Goal: Transaction & Acquisition: Purchase product/service

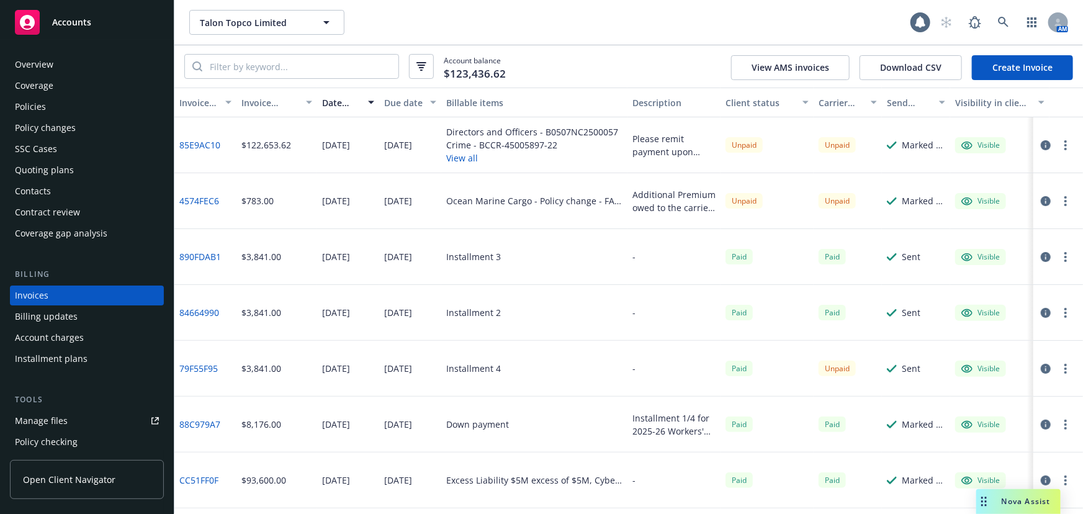
scroll to position [19, 0]
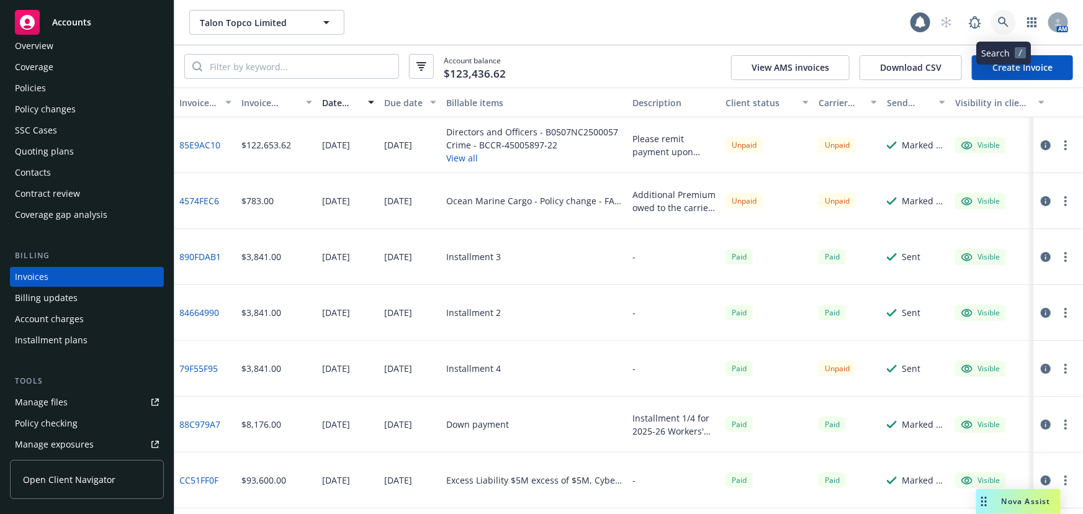
click at [1012, 24] on link at bounding box center [1003, 22] width 25 height 25
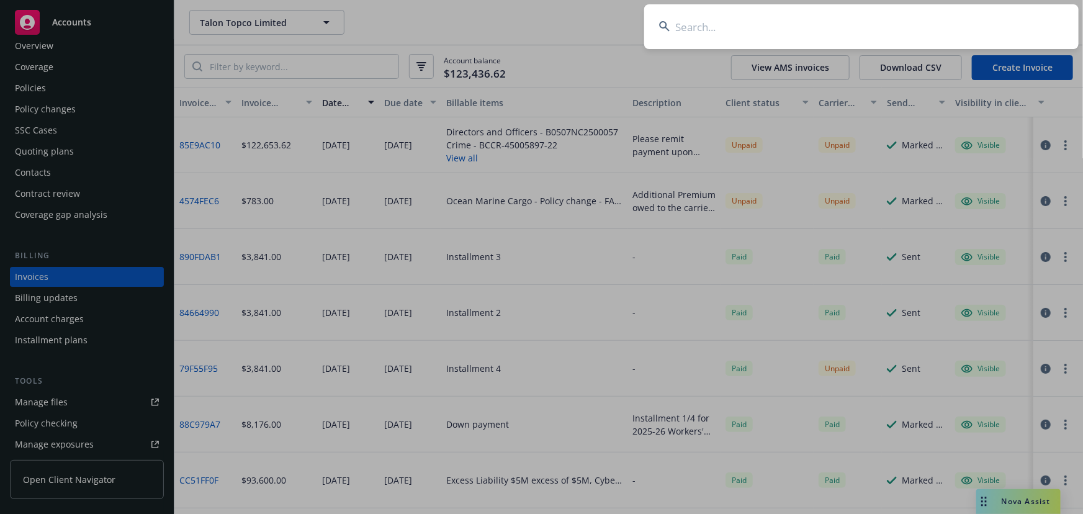
click at [1012, 24] on input at bounding box center [861, 26] width 435 height 45
click at [750, 20] on input at bounding box center [861, 26] width 435 height 45
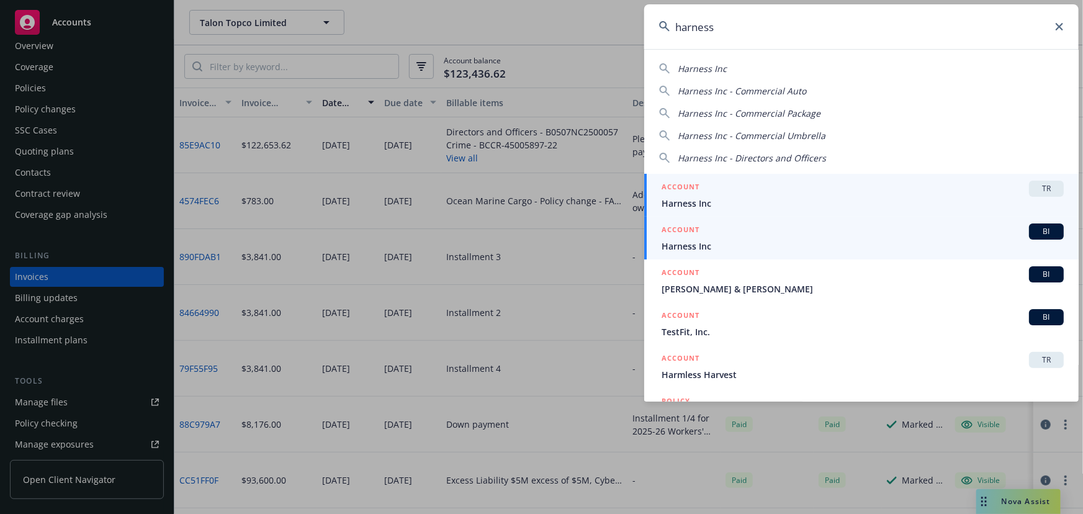
type input "harness"
click at [727, 247] on span "Harness Inc" at bounding box center [863, 246] width 402 height 13
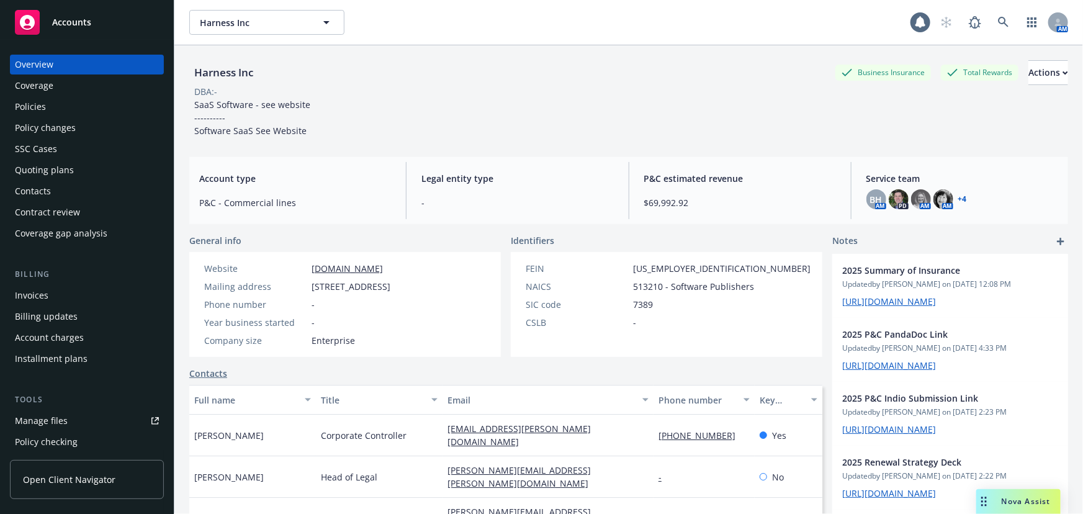
click at [74, 291] on div "Invoices" at bounding box center [87, 296] width 144 height 20
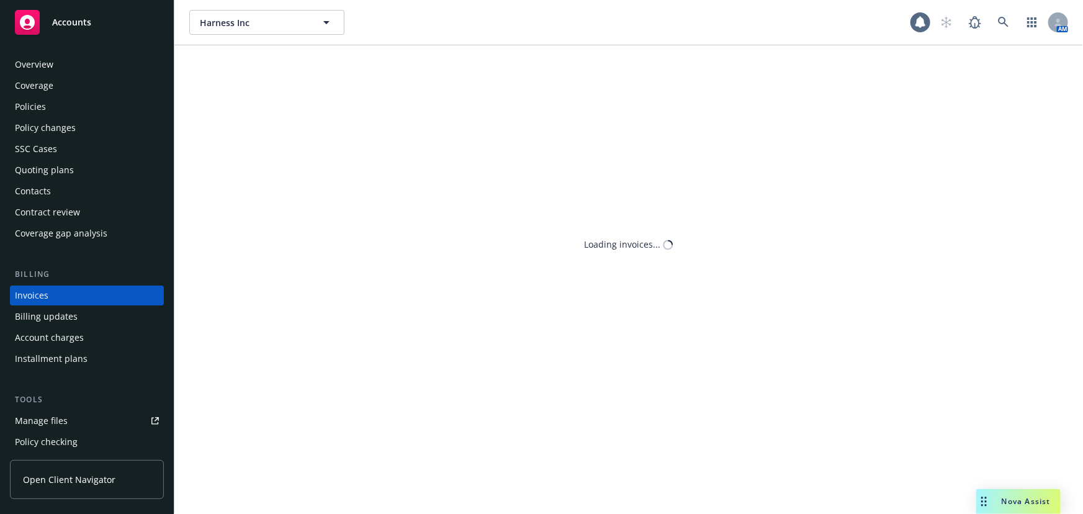
scroll to position [19, 0]
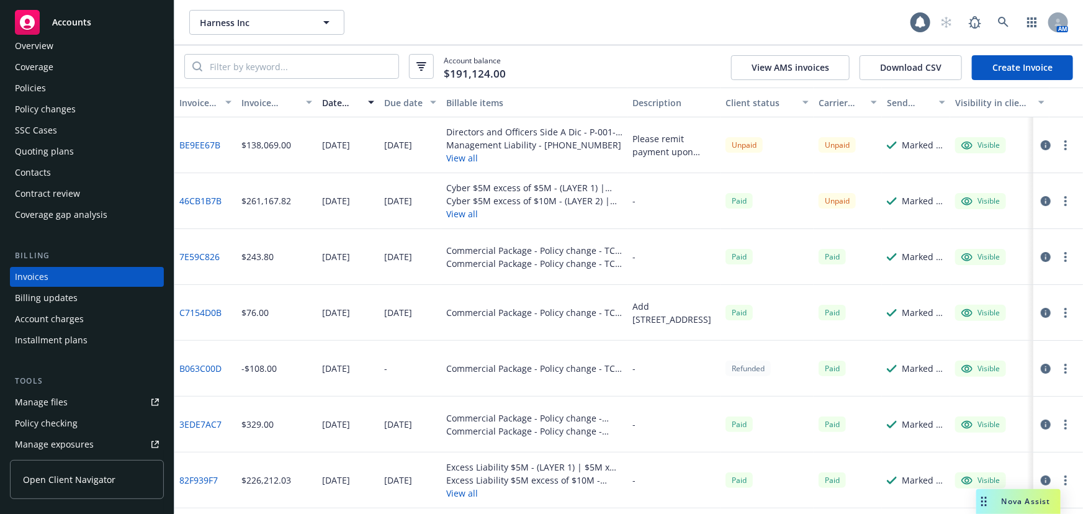
click at [38, 83] on div "Policies" at bounding box center [30, 88] width 31 height 20
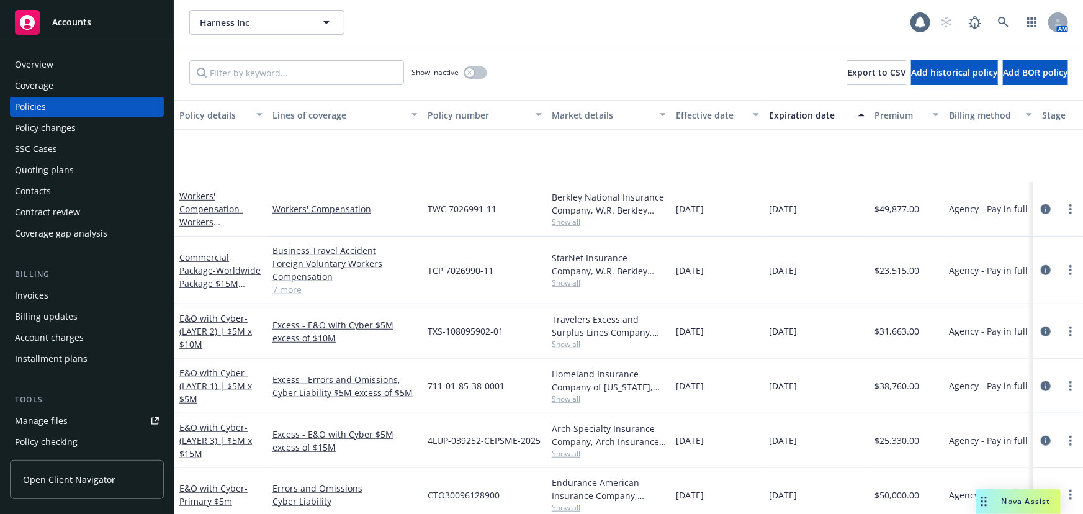
scroll to position [525, 0]
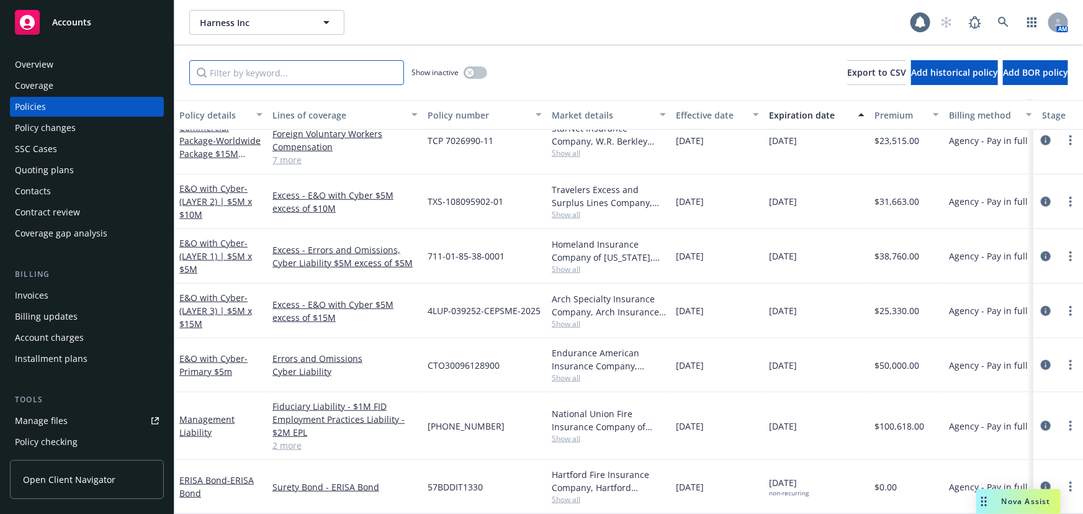
click at [382, 68] on input "Filter by keyword..." at bounding box center [296, 72] width 215 height 25
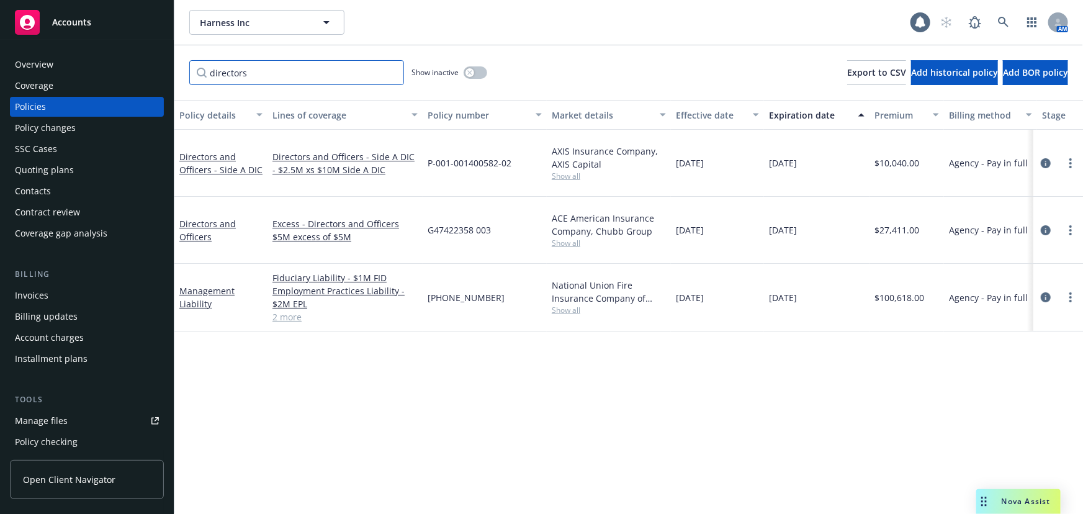
scroll to position [0, 0]
type input "directors"
click at [1007, 27] on icon at bounding box center [1003, 22] width 11 height 11
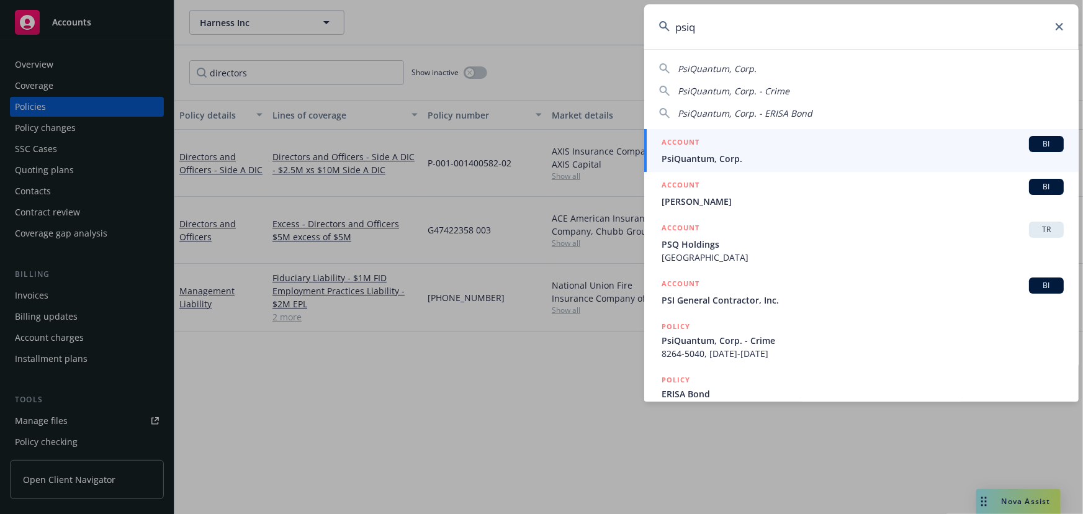
type input "psiq"
click at [786, 141] on div "ACCOUNT BI" at bounding box center [863, 144] width 402 height 16
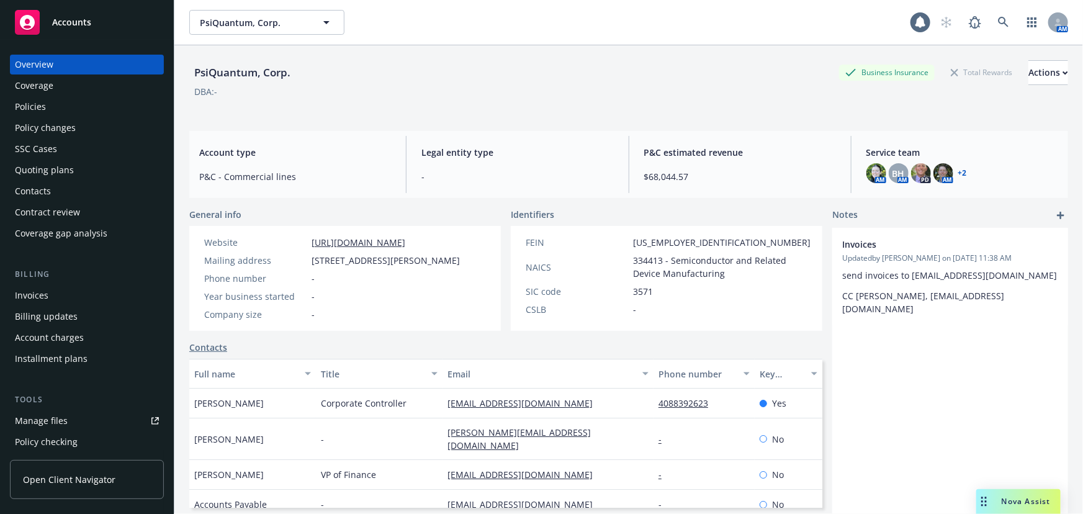
click at [52, 165] on div "Quoting plans" at bounding box center [44, 170] width 59 height 20
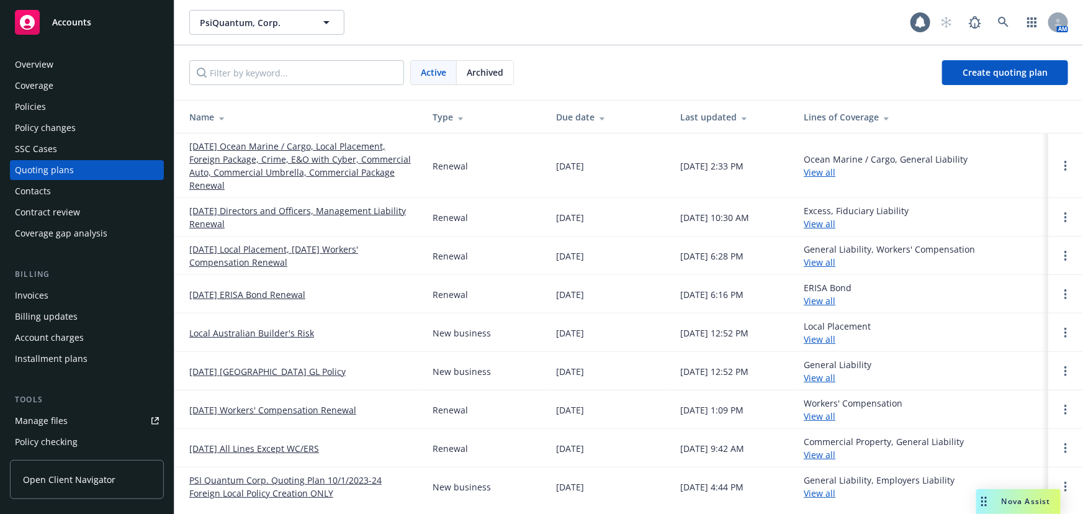
click at [360, 214] on link "[DATE] Directors and Officers, Management Liability Renewal" at bounding box center [300, 217] width 223 height 26
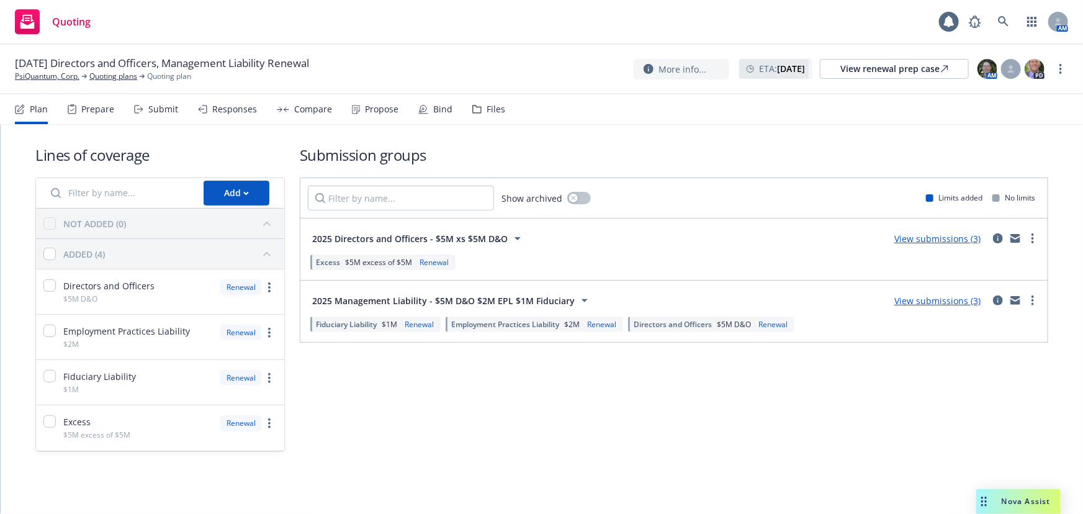
click at [433, 110] on div "Bind" at bounding box center [442, 109] width 19 height 10
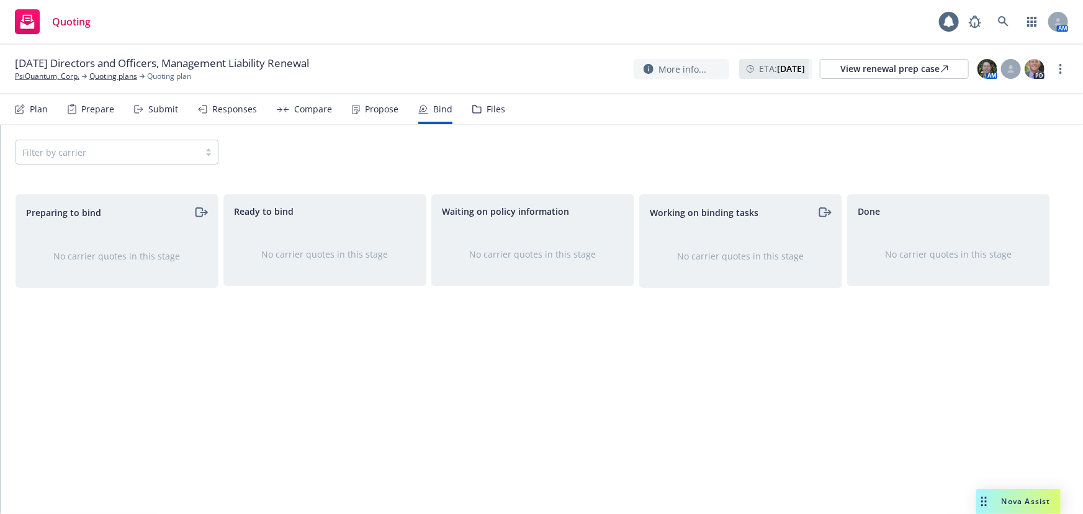
click at [209, 112] on div "Responses" at bounding box center [227, 109] width 59 height 30
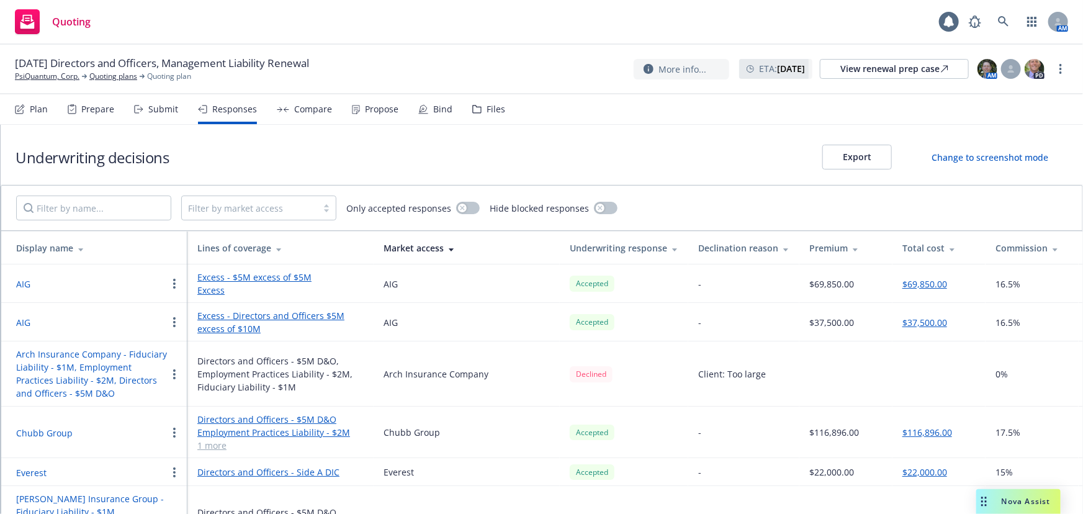
click at [365, 112] on div "Propose" at bounding box center [382, 109] width 34 height 10
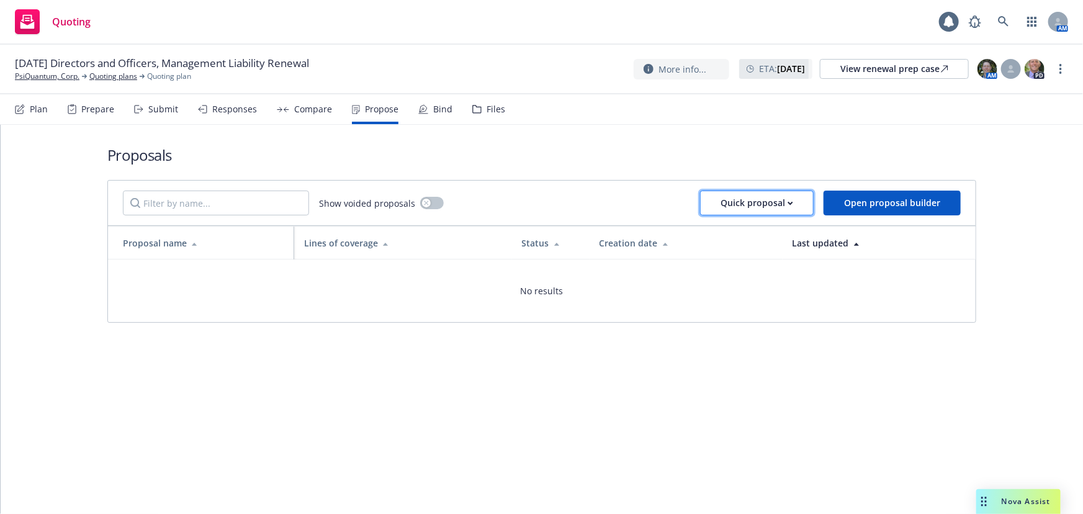
click at [780, 205] on div "Quick proposal" at bounding box center [757, 203] width 73 height 24
click at [775, 227] on link "Upload quick proposal" at bounding box center [796, 235] width 183 height 25
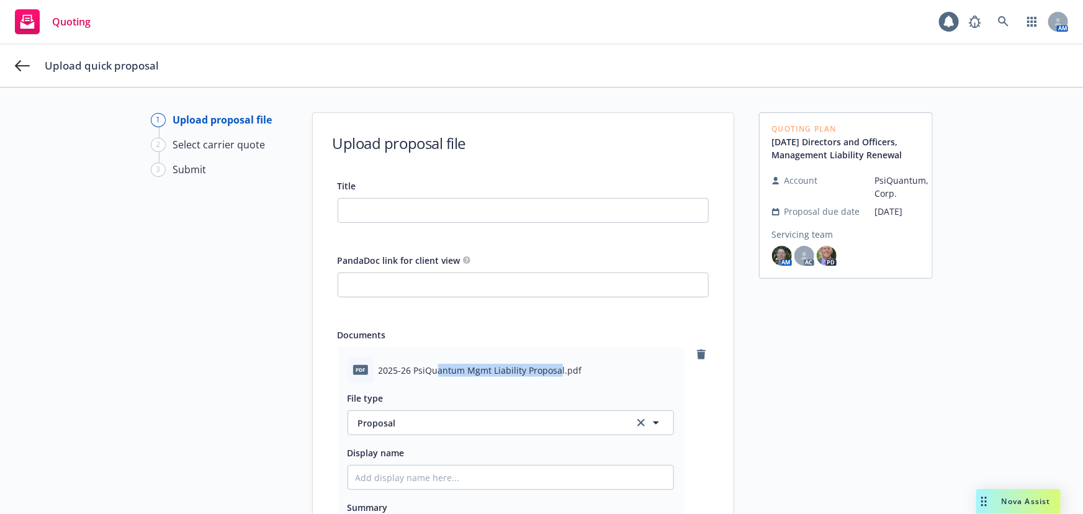
drag, startPoint x: 554, startPoint y: 366, endPoint x: 432, endPoint y: 367, distance: 121.7
click at [430, 367] on span "2025-26 PsiQuantum Mgmt Liability Proposal.pdf" at bounding box center [481, 370] width 204 height 13
click at [563, 366] on span "2025-26 PsiQuantum Mgmt Liability Proposal.pdf" at bounding box center [481, 370] width 204 height 13
drag, startPoint x: 558, startPoint y: 366, endPoint x: 372, endPoint y: 368, distance: 185.6
click at [372, 368] on div "pdf 2025-26 PsiQuantum Mgmt Liability Proposal.pdf" at bounding box center [511, 370] width 327 height 26
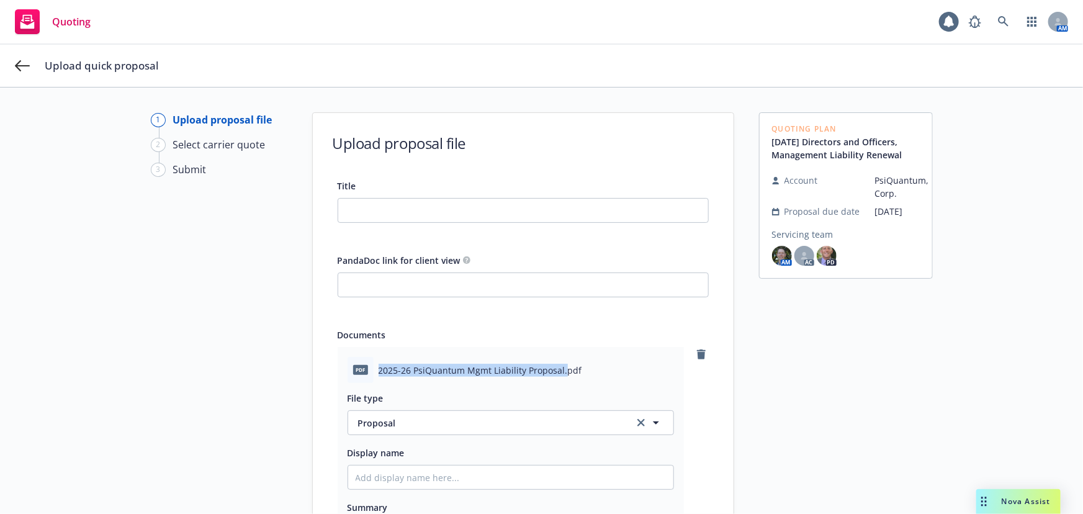
copy span "2025-26 PsiQuantum Mgmt Liability Proposal."
click at [472, 205] on input "Title" at bounding box center [523, 211] width 370 height 24
paste input "2025-26 PsiQuantum Mgmt Liability Proposal."
type input "2025-26 PsiQuantum Mgmt Liability Proposal."
type textarea "x"
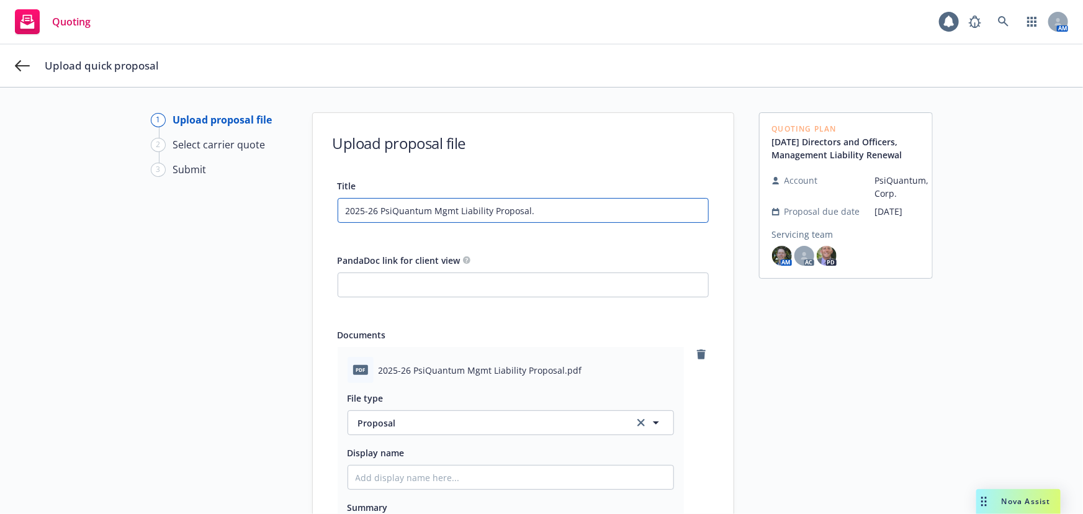
type input "2025-26 PsiQuantum Mgmt Liability Proposal"
type textarea "x"
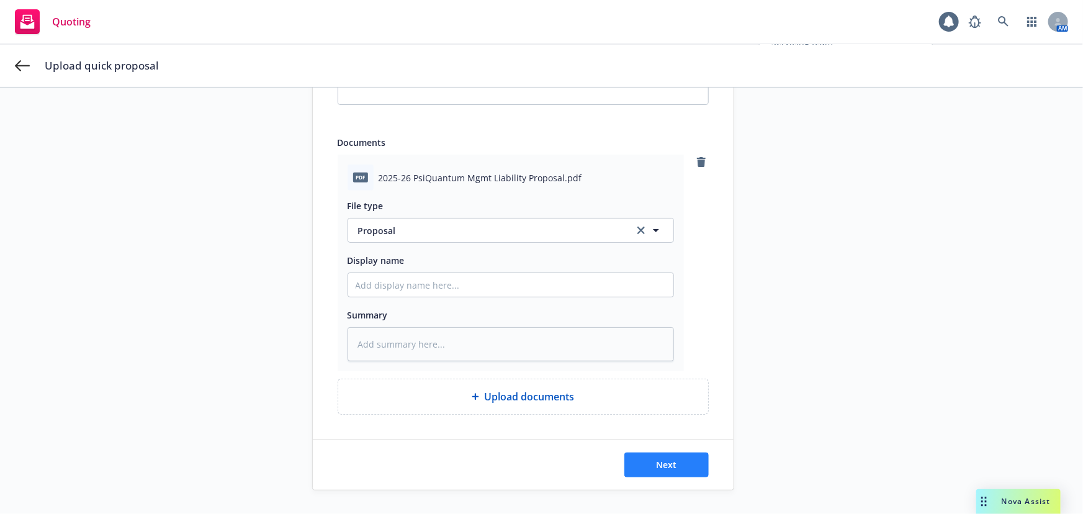
type input "2025-26 PsiQuantum Mgmt Liability Proposal"
click at [681, 457] on button "Next" at bounding box center [666, 465] width 84 height 25
type textarea "x"
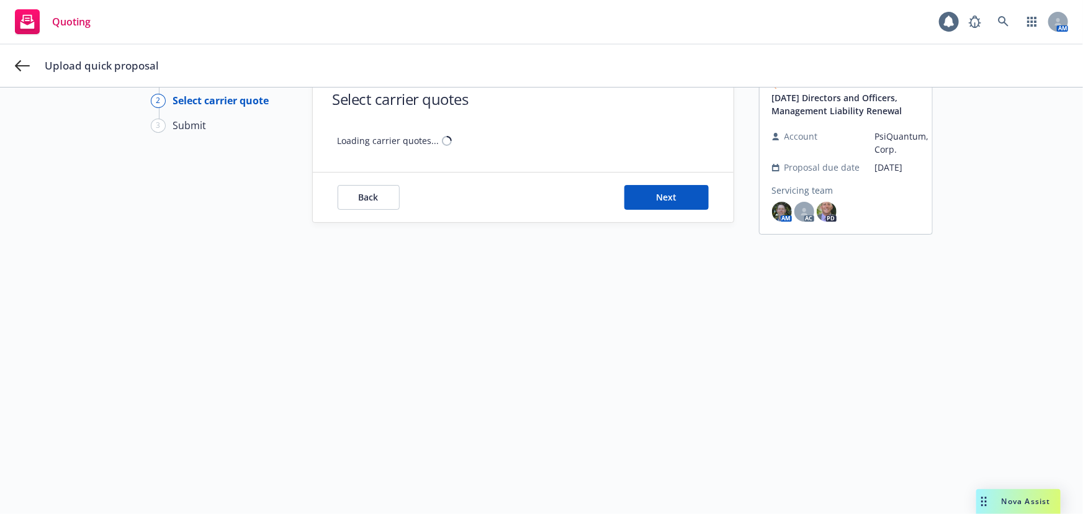
scroll to position [0, 0]
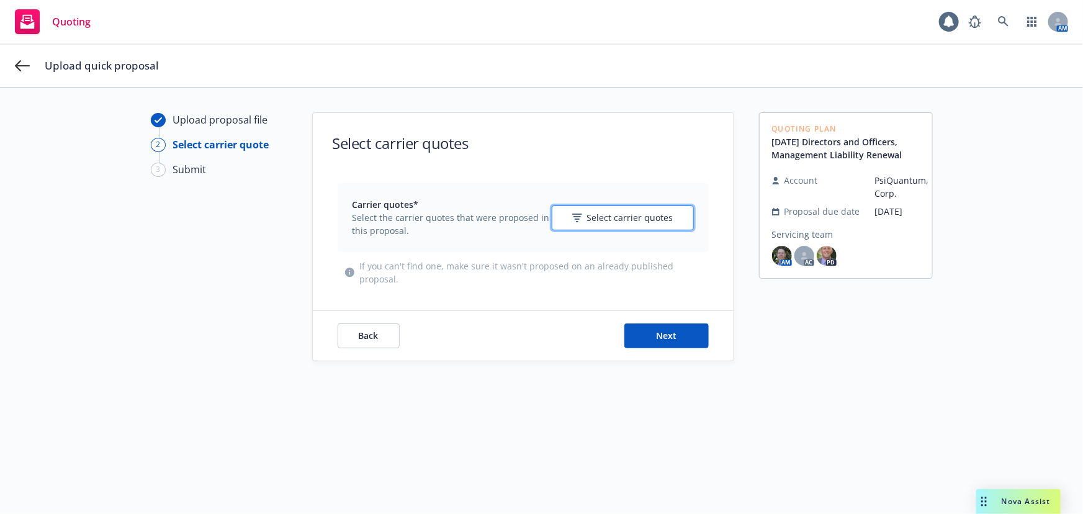
click at [637, 213] on span "Select carrier quotes" at bounding box center [630, 217] width 86 height 13
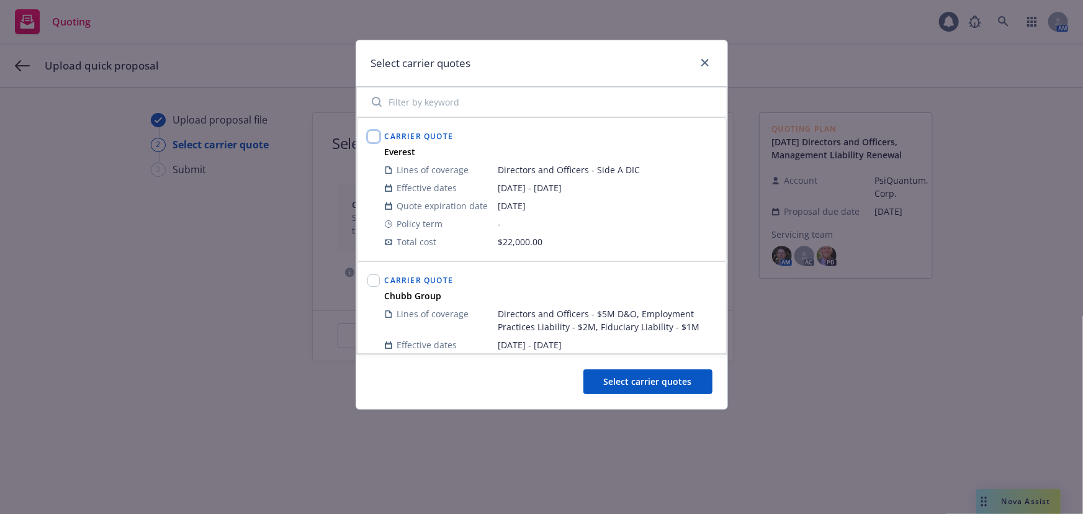
click at [371, 135] on input "checkbox" at bounding box center [373, 136] width 12 height 12
checkbox input "true"
click at [370, 279] on input "checkbox" at bounding box center [373, 280] width 12 height 12
checkbox input "true"
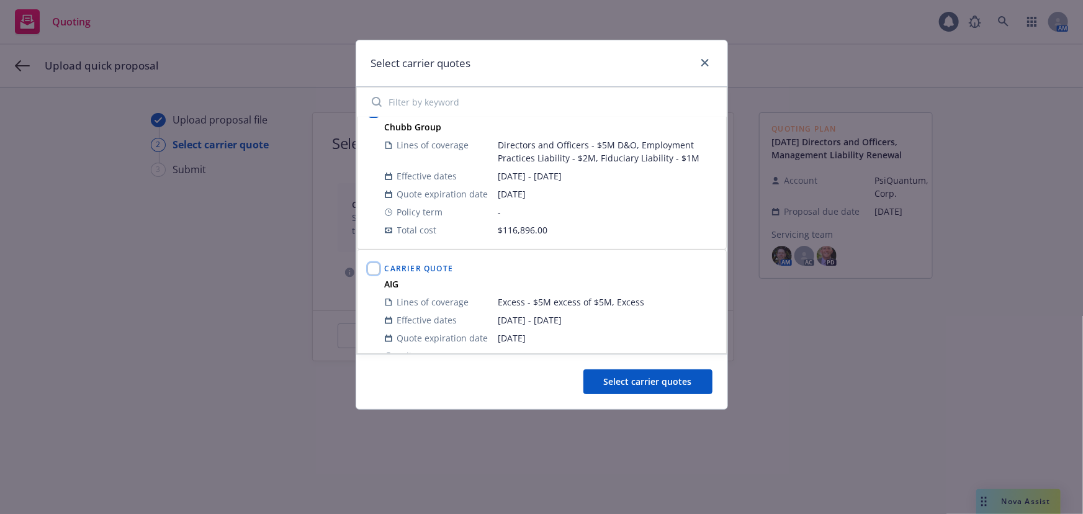
click at [373, 271] on input "checkbox" at bounding box center [373, 269] width 12 height 12
checkbox input "true"
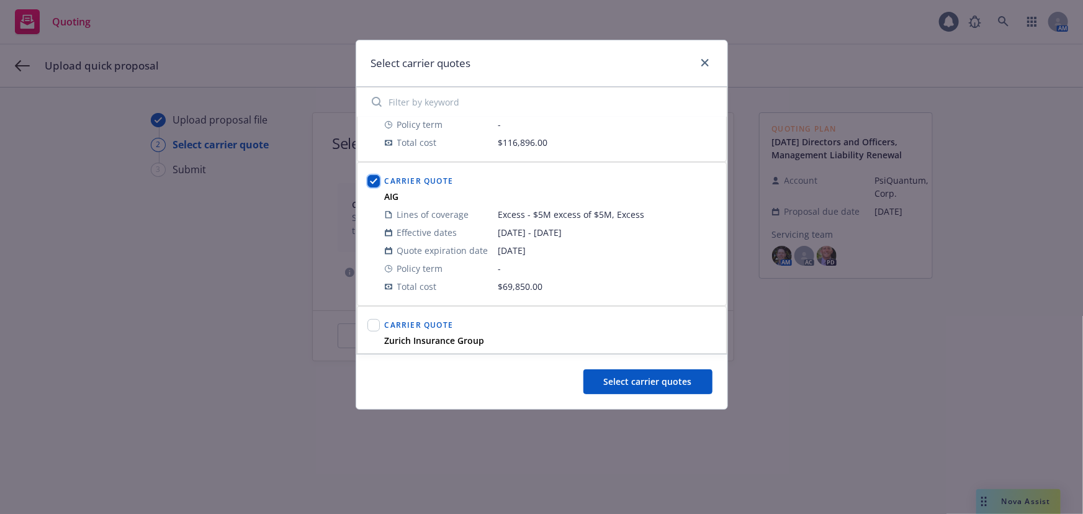
scroll to position [338, 0]
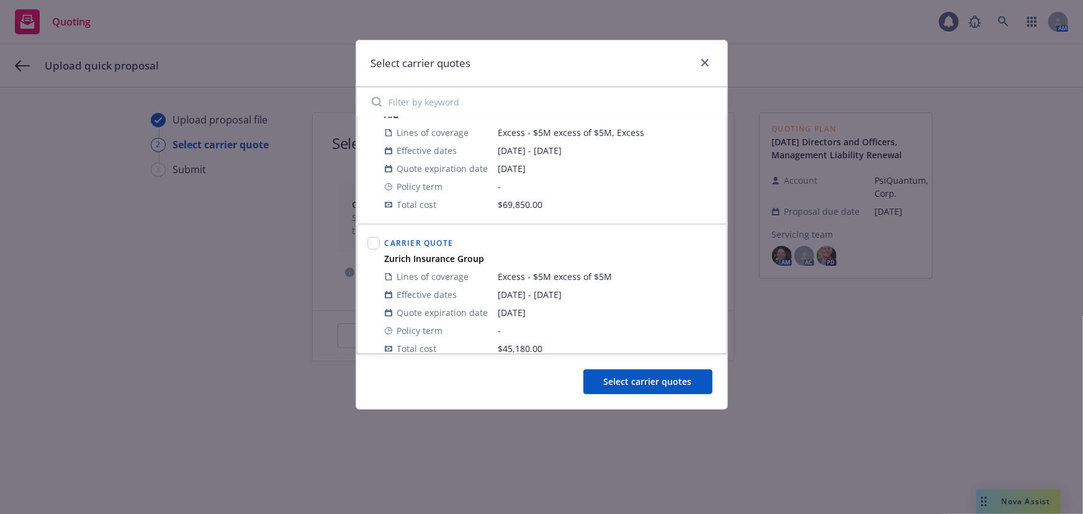
click at [378, 248] on div at bounding box center [373, 244] width 12 height 15
click at [373, 243] on input "checkbox" at bounding box center [373, 243] width 12 height 12
checkbox input "true"
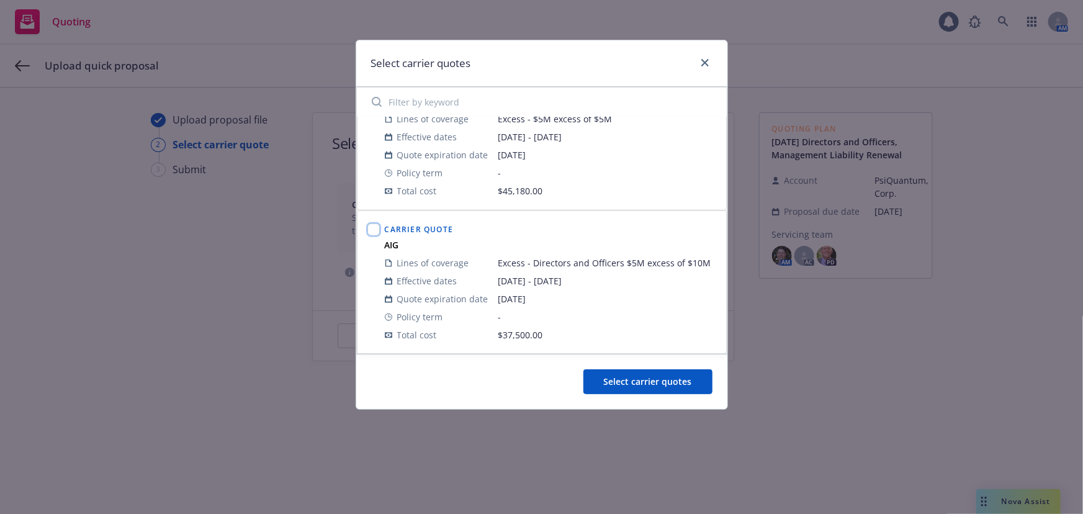
click at [374, 223] on input "checkbox" at bounding box center [373, 229] width 12 height 12
checkbox input "true"
click at [691, 372] on button "Select carrier quotes" at bounding box center [647, 381] width 129 height 25
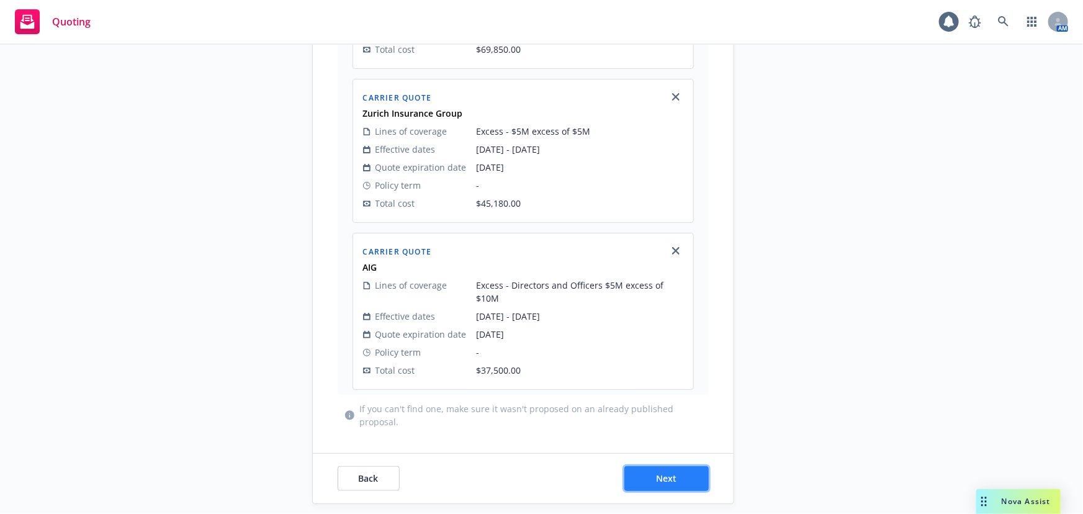
click at [672, 472] on button "Next" at bounding box center [666, 478] width 84 height 25
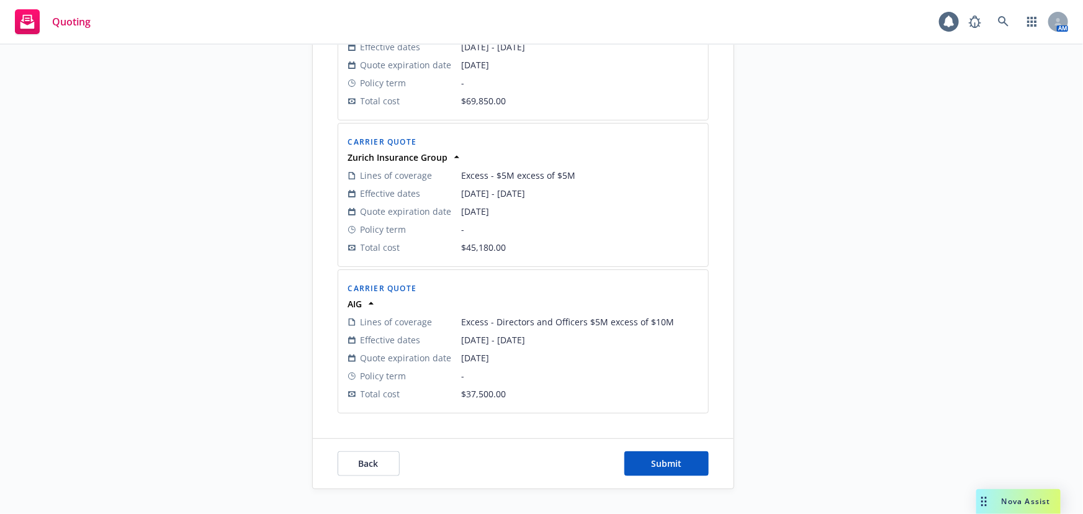
scroll to position [618, 0]
click at [679, 469] on button "Submit" at bounding box center [666, 465] width 84 height 25
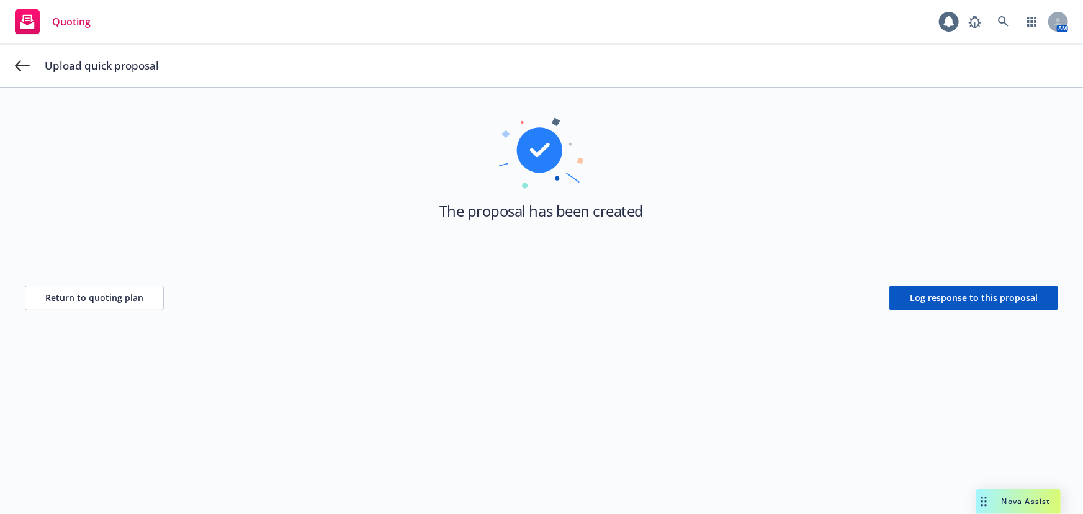
scroll to position [0, 0]
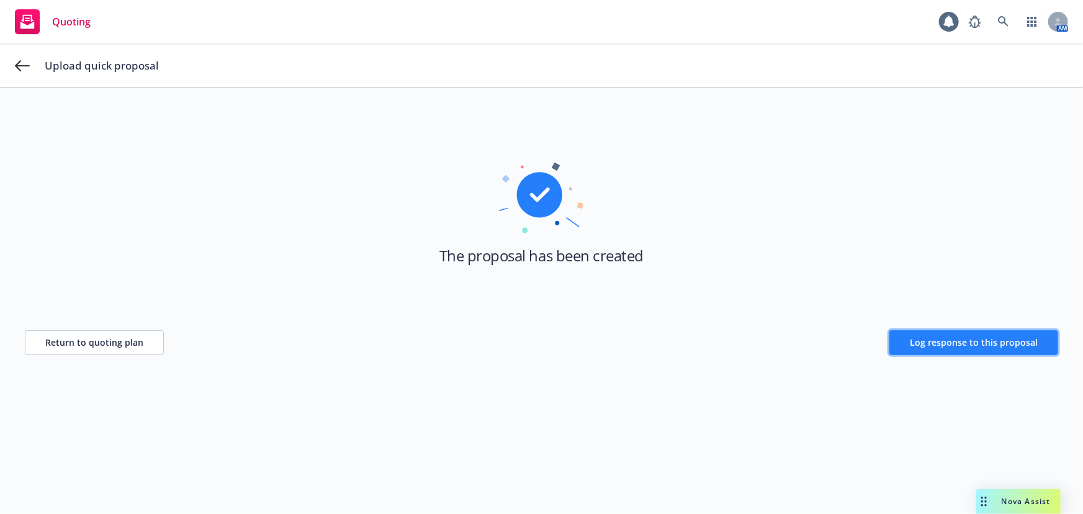
click at [968, 341] on span "Log response to this proposal" at bounding box center [974, 342] width 128 height 12
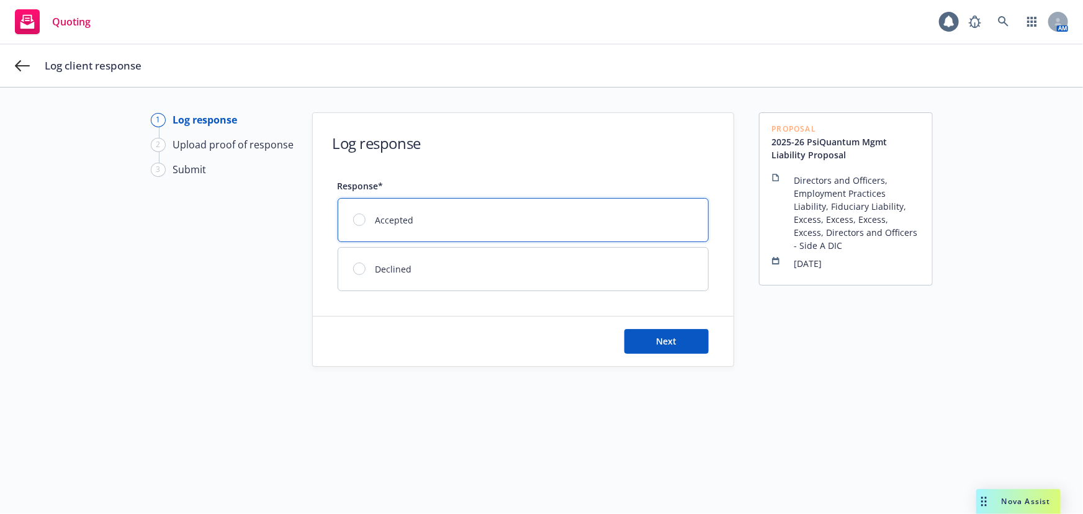
click at [636, 218] on div "Accepted" at bounding box center [523, 220] width 370 height 43
click at [688, 343] on button "Next" at bounding box center [666, 341] width 84 height 25
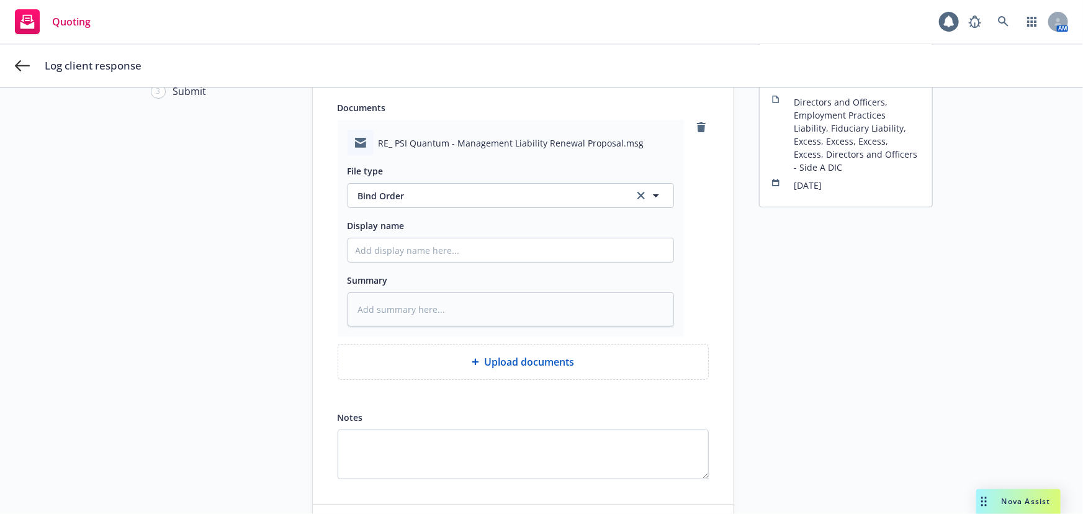
scroll to position [143, 0]
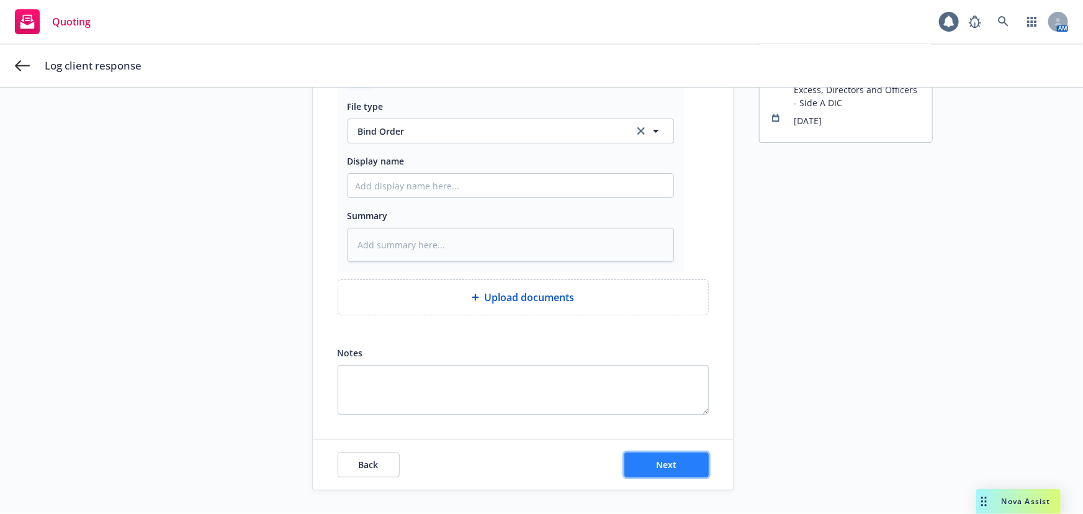
click at [676, 459] on button "Next" at bounding box center [666, 465] width 84 height 25
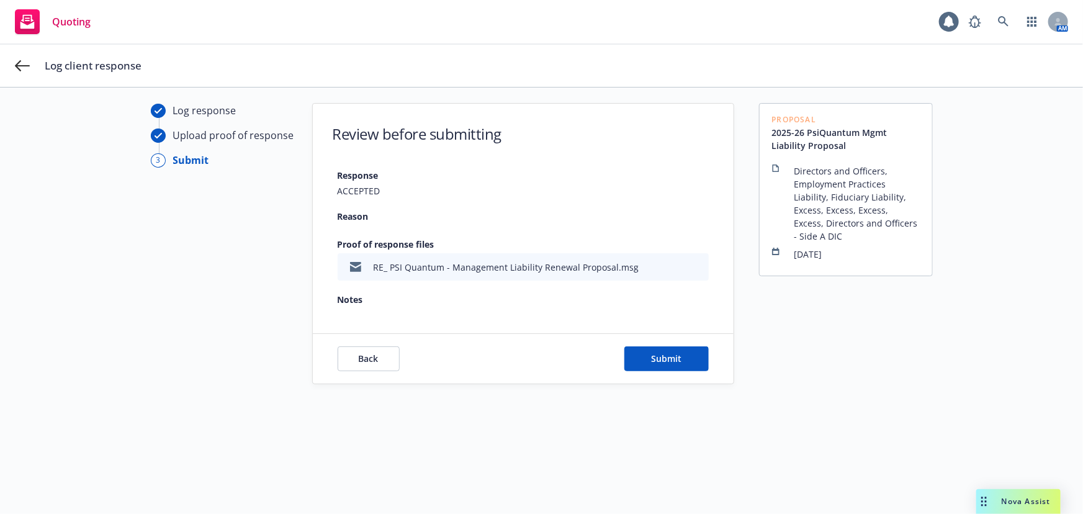
scroll to position [0, 0]
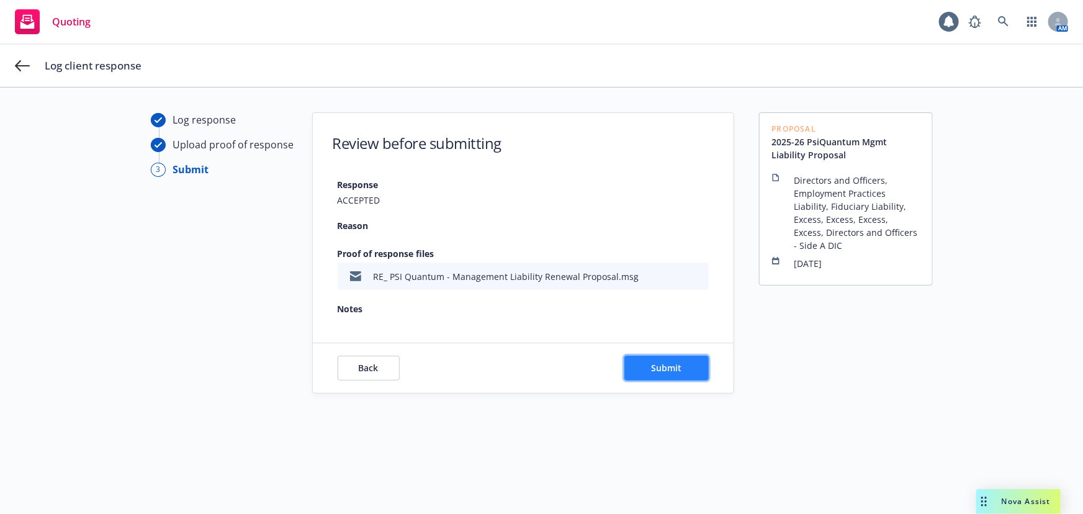
click at [680, 356] on button "Submit" at bounding box center [666, 368] width 84 height 25
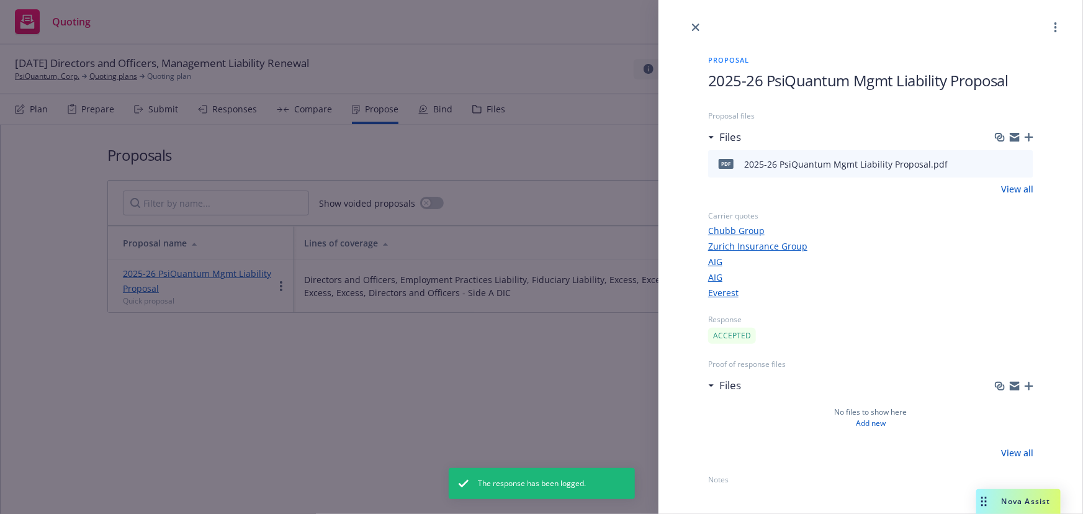
click at [573, 359] on div "Proposal 2025-26 PsiQuantum Mgmt Liability Proposal Proposal files Files pdf 20…" at bounding box center [541, 257] width 1083 height 514
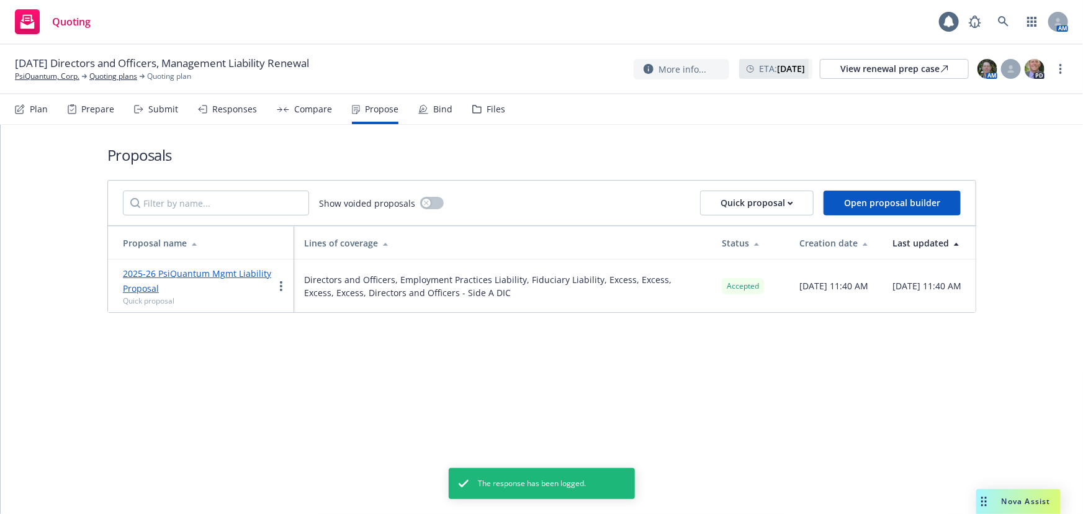
click at [427, 104] on div "Bind" at bounding box center [435, 109] width 34 height 30
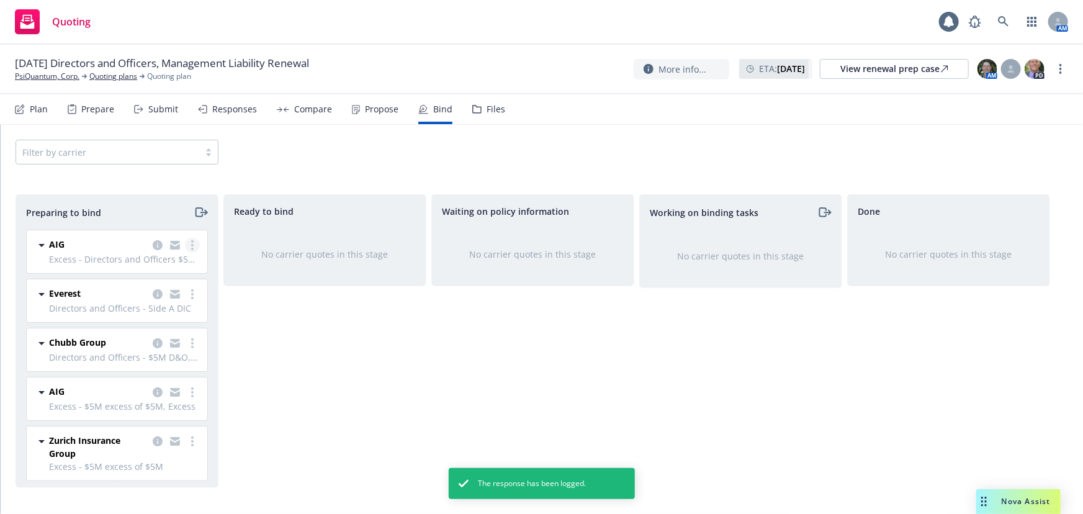
click at [188, 244] on link "more" at bounding box center [192, 245] width 15 height 15
click at [153, 326] on link "Move to done" at bounding box center [131, 320] width 122 height 25
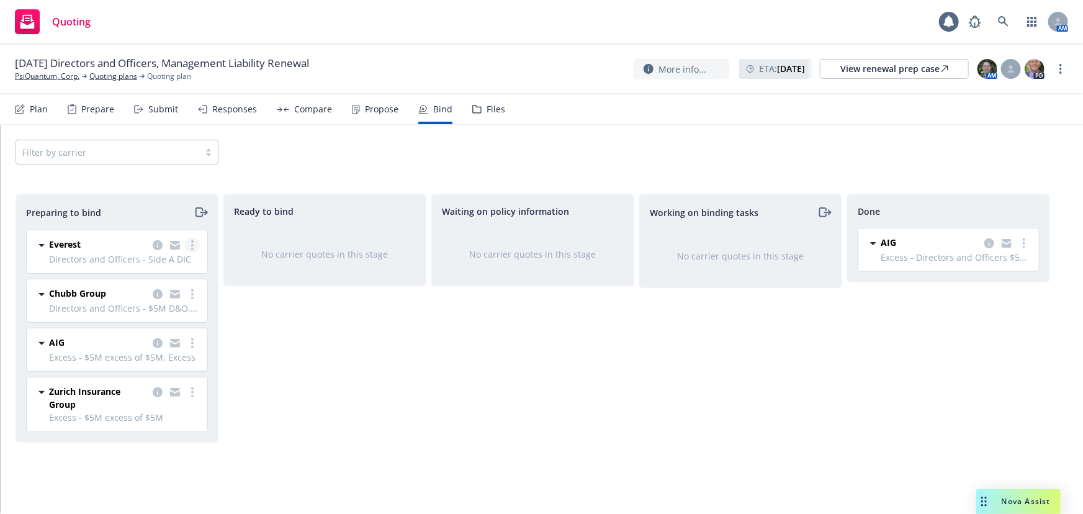
click at [187, 248] on link "more" at bounding box center [192, 245] width 15 height 15
click at [160, 320] on span "Move to done" at bounding box center [121, 320] width 86 height 12
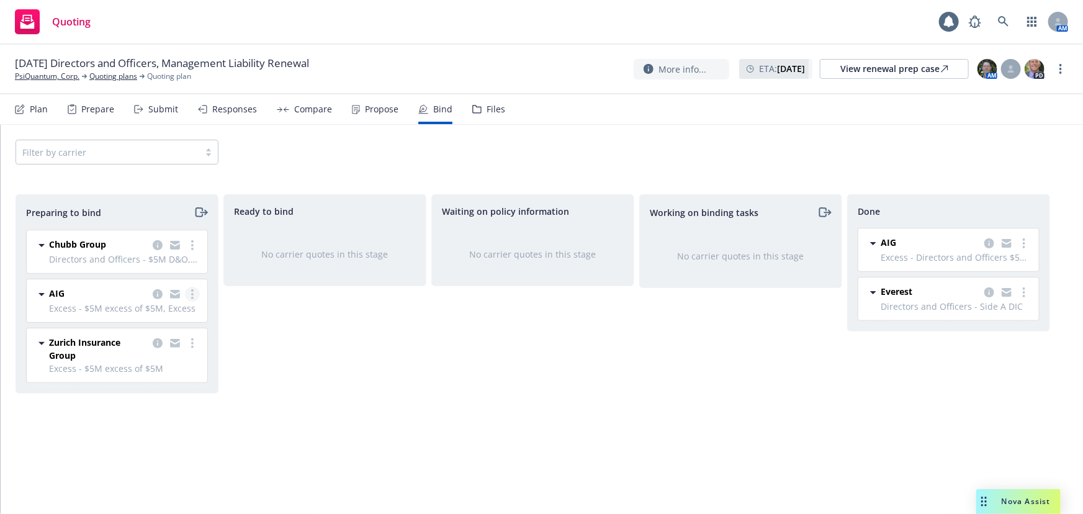
click at [190, 292] on link "more" at bounding box center [192, 294] width 15 height 15
click at [153, 366] on span "Move to done" at bounding box center [121, 369] width 86 height 12
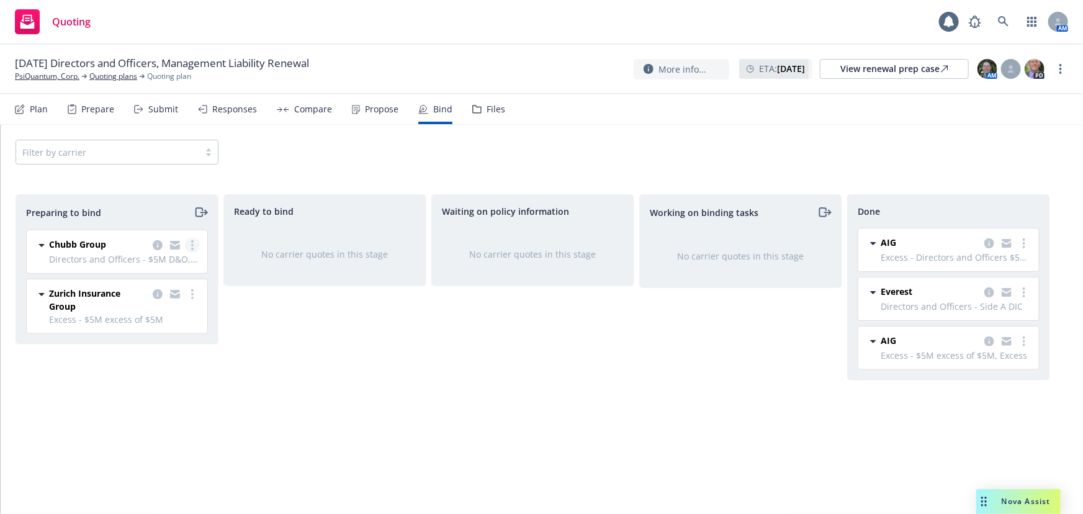
click at [190, 241] on link "more" at bounding box center [192, 245] width 15 height 15
click at [442, 353] on div "Waiting on policy information No carrier quotes in this stage" at bounding box center [532, 341] width 203 height 294
click at [155, 243] on icon "copy logging email" at bounding box center [158, 245] width 10 height 10
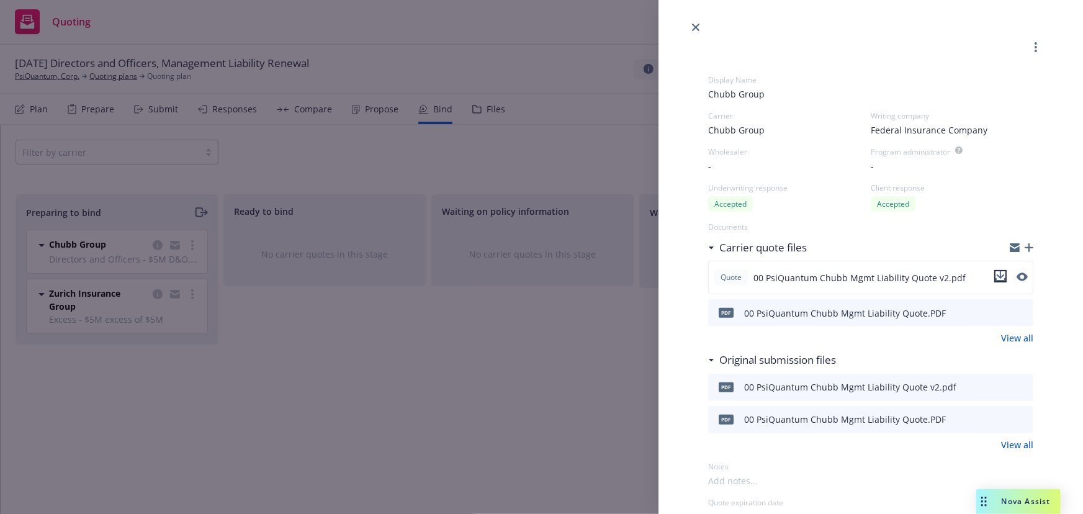
click at [996, 275] on icon "download file" at bounding box center [1001, 276] width 10 height 10
click at [462, 332] on div "Display Name Chubb Group Carrier Chubb Group Writing company Federal Insurance …" at bounding box center [541, 257] width 1083 height 514
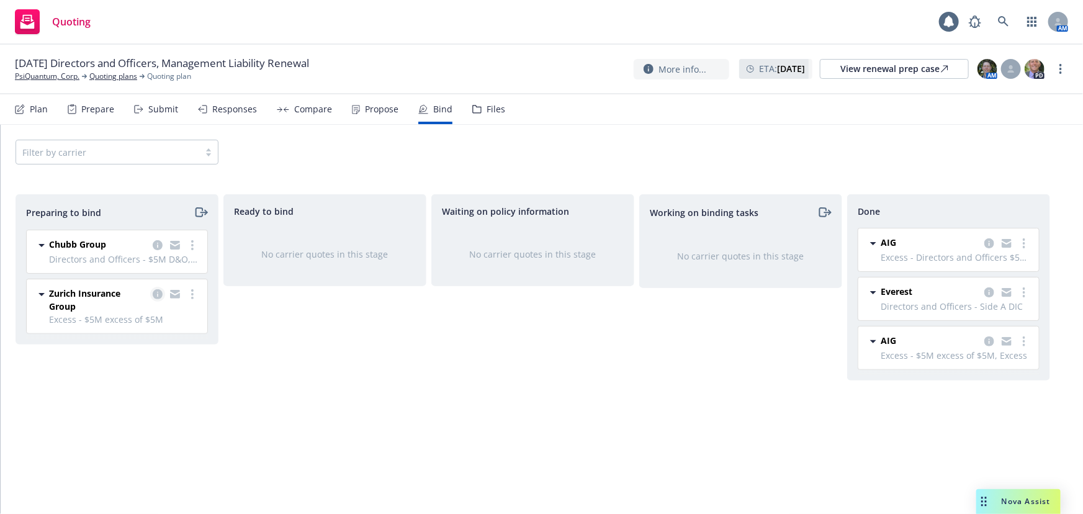
click at [161, 292] on icon "copy logging email" at bounding box center [158, 294] width 10 height 10
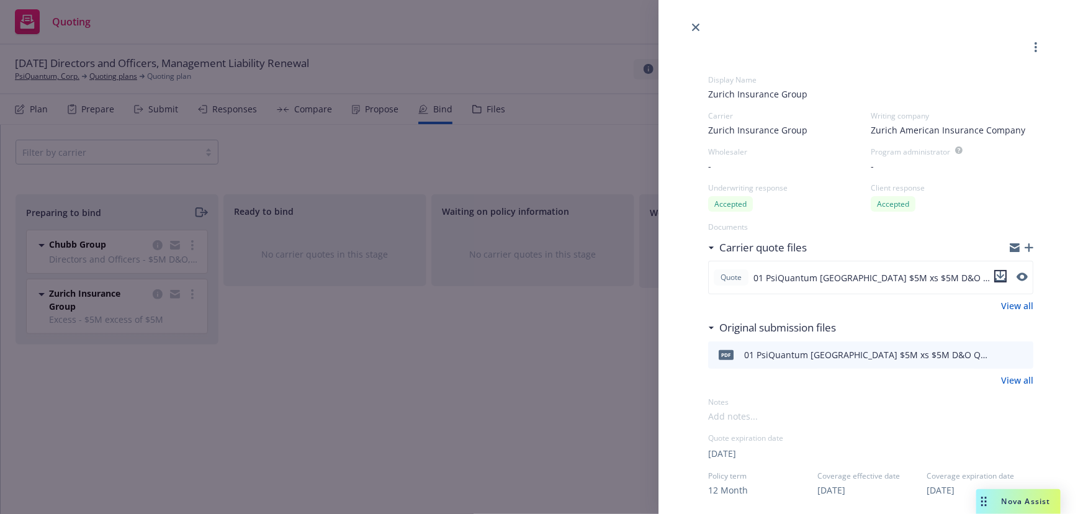
click at [996, 274] on icon "download file" at bounding box center [1001, 276] width 10 height 10
click at [526, 339] on div "Display Name Zurich Insurance Group Carrier Zurich Insurance Group Writing comp…" at bounding box center [541, 257] width 1083 height 514
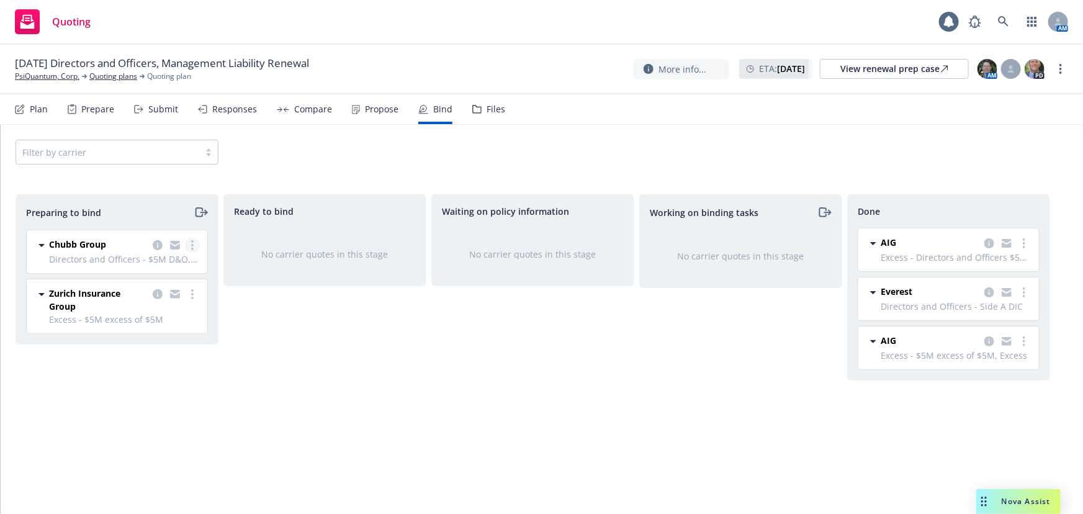
click at [189, 243] on link "more" at bounding box center [192, 245] width 15 height 15
click at [104, 292] on span "Log bind order" at bounding box center [123, 295] width 91 height 12
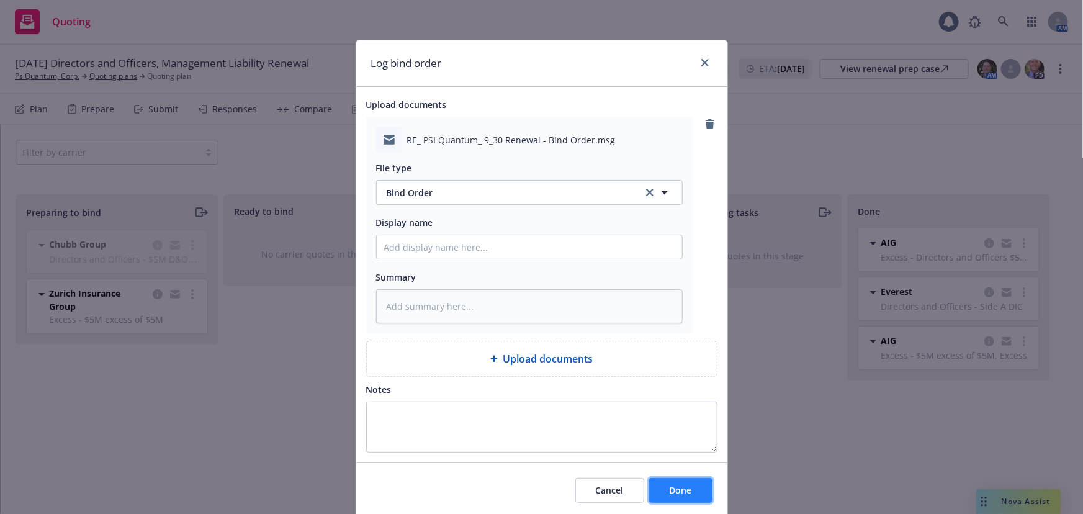
click at [687, 490] on span "Done" at bounding box center [681, 490] width 22 height 12
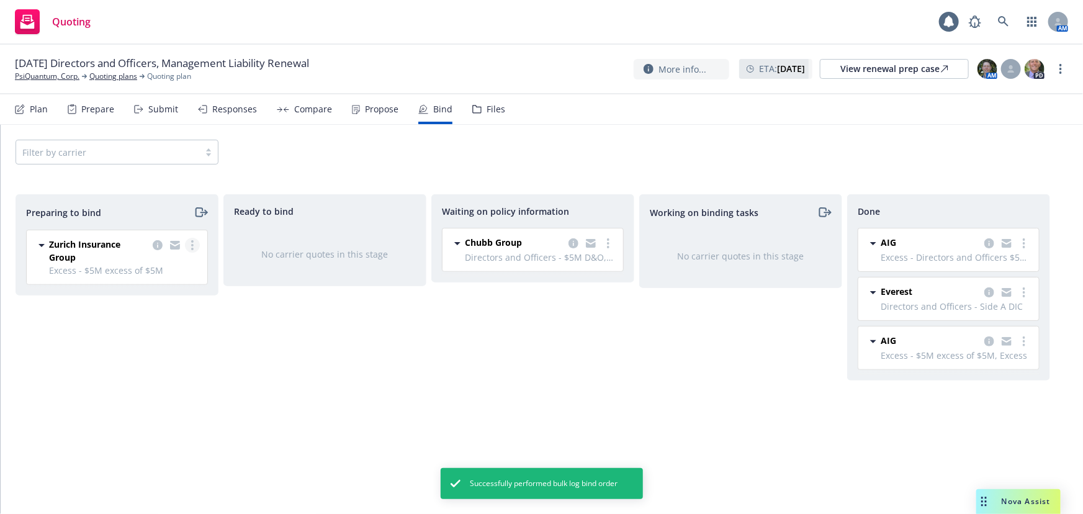
click at [197, 244] on link "more" at bounding box center [192, 245] width 15 height 15
click at [168, 292] on span "Log bind order" at bounding box center [123, 295] width 91 height 12
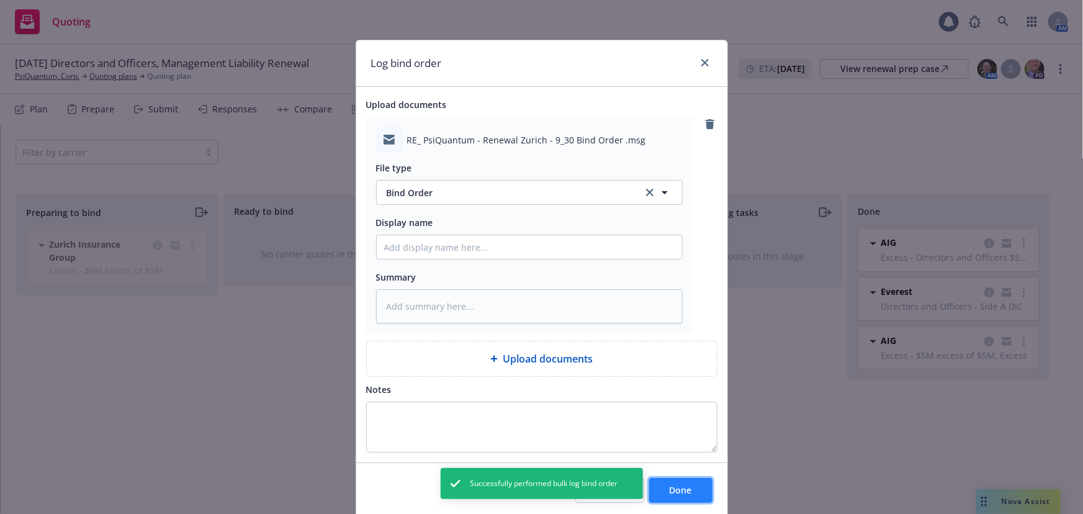
click at [685, 487] on span "Done" at bounding box center [681, 490] width 22 height 12
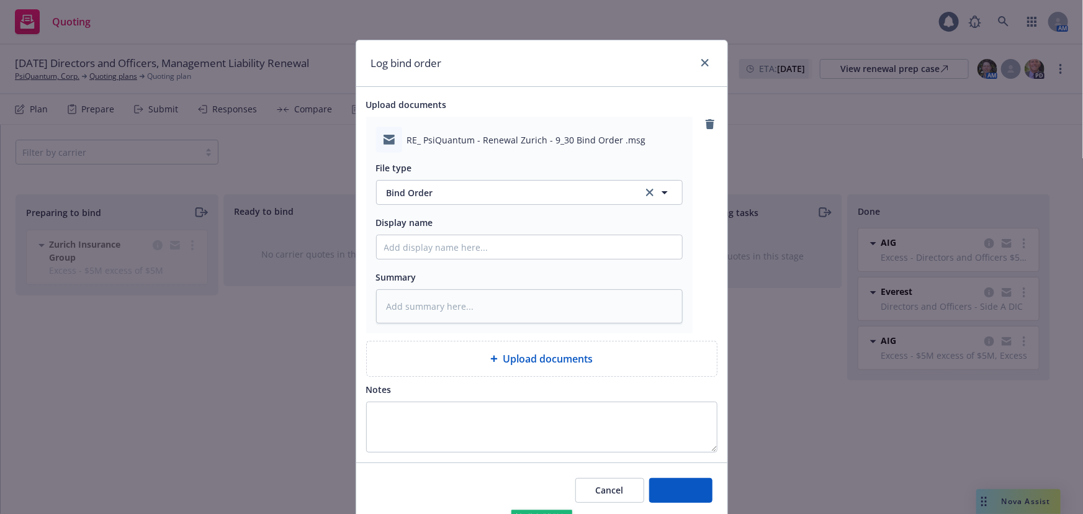
type textarea "x"
